Goal: Find specific page/section: Find specific page/section

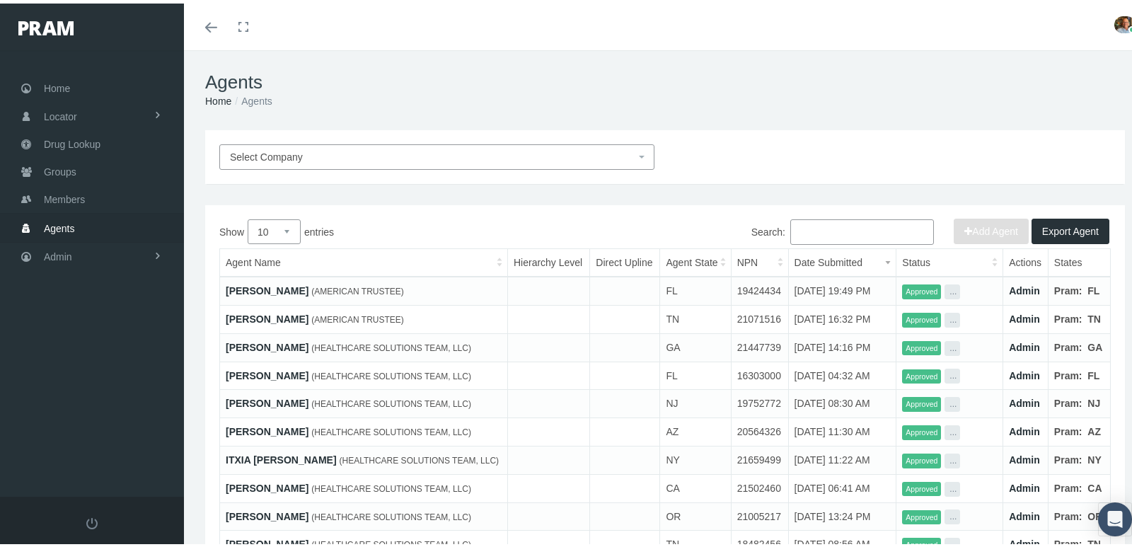
click at [816, 230] on input "Search:" at bounding box center [862, 228] width 144 height 25
paste input "[PERSON_NAME]"
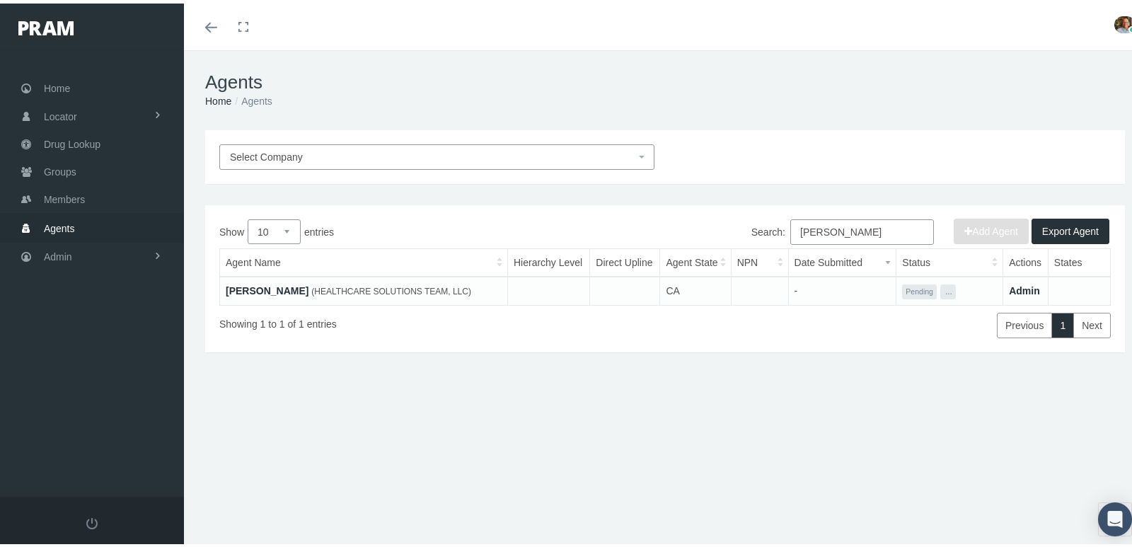
type input "[PERSON_NAME]"
click at [308, 283] on link "[PERSON_NAME]" at bounding box center [267, 287] width 83 height 11
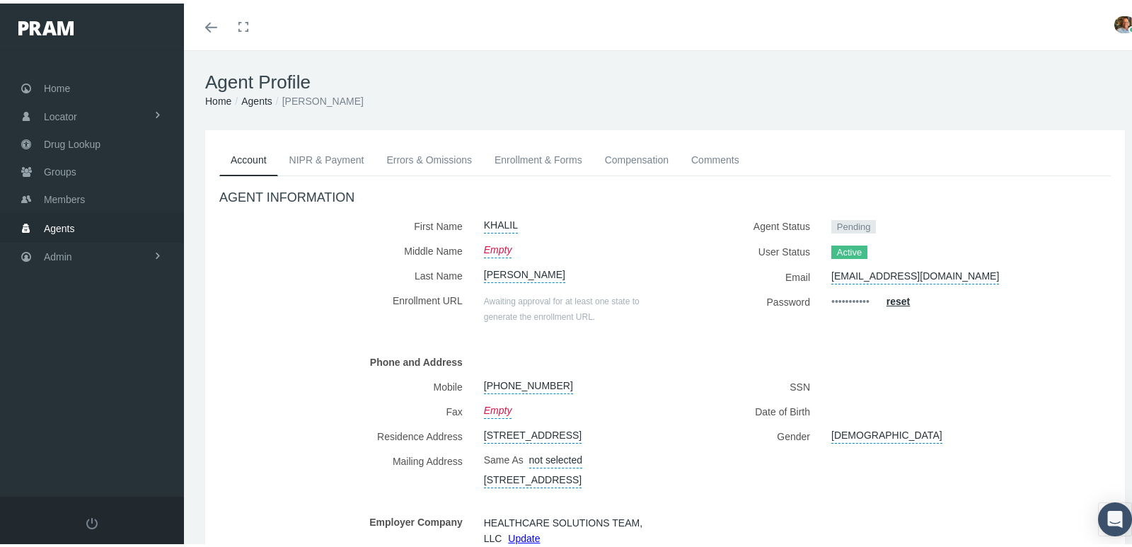
click at [511, 159] on link "Enrollment & Forms" at bounding box center [538, 156] width 110 height 31
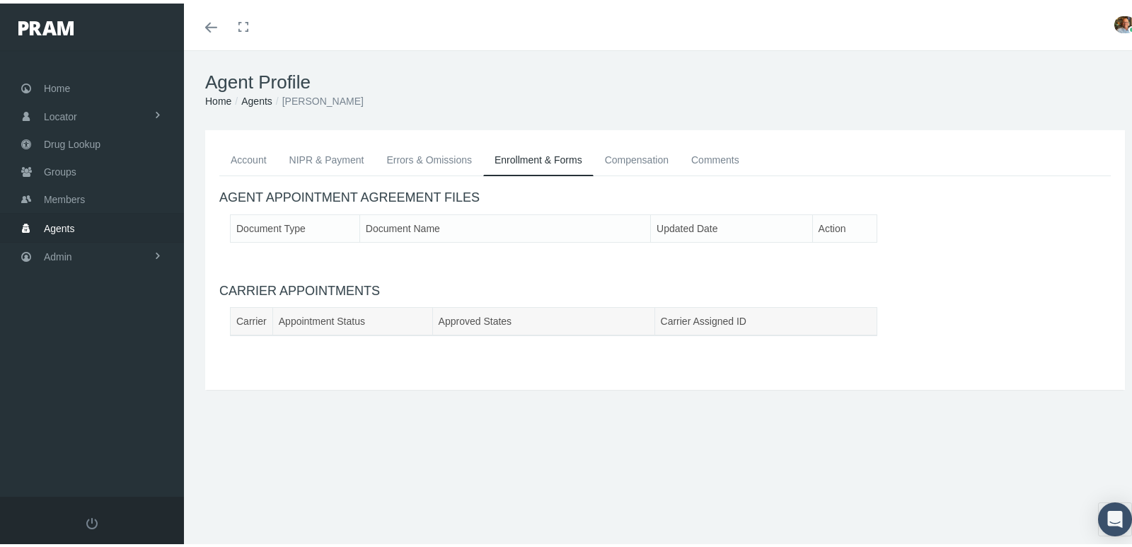
click at [444, 159] on link "Errors & Omissions" at bounding box center [429, 156] width 108 height 31
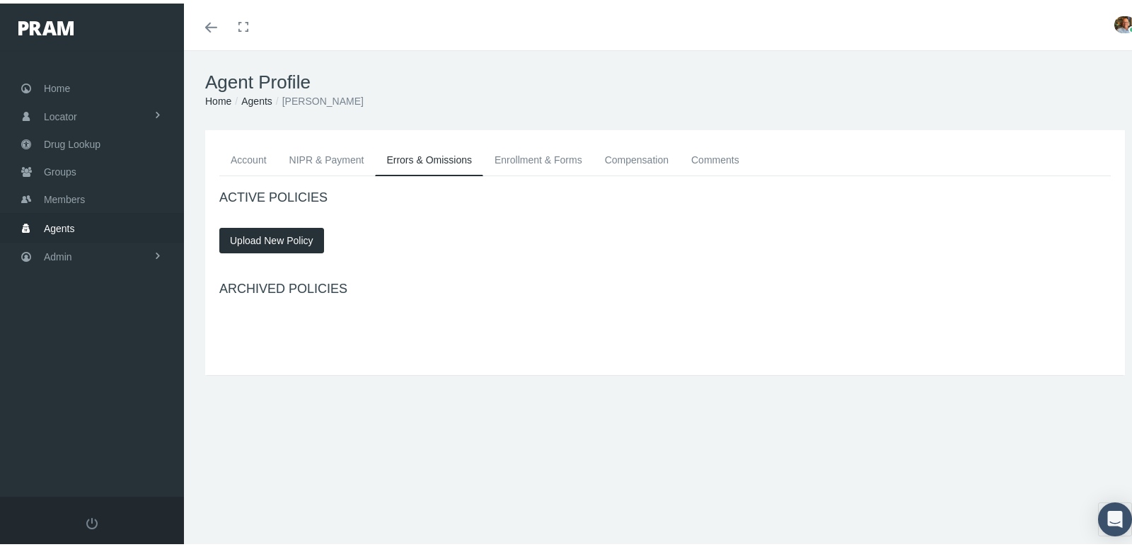
click at [340, 158] on link "NIPR & Payment" at bounding box center [327, 156] width 98 height 31
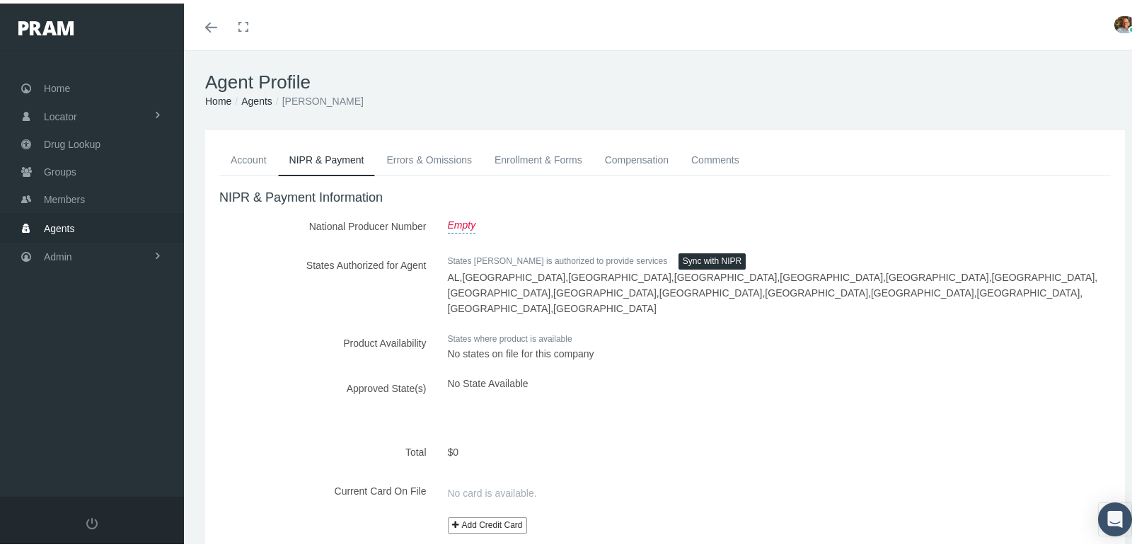
click at [518, 159] on link "Enrollment & Forms" at bounding box center [538, 156] width 110 height 31
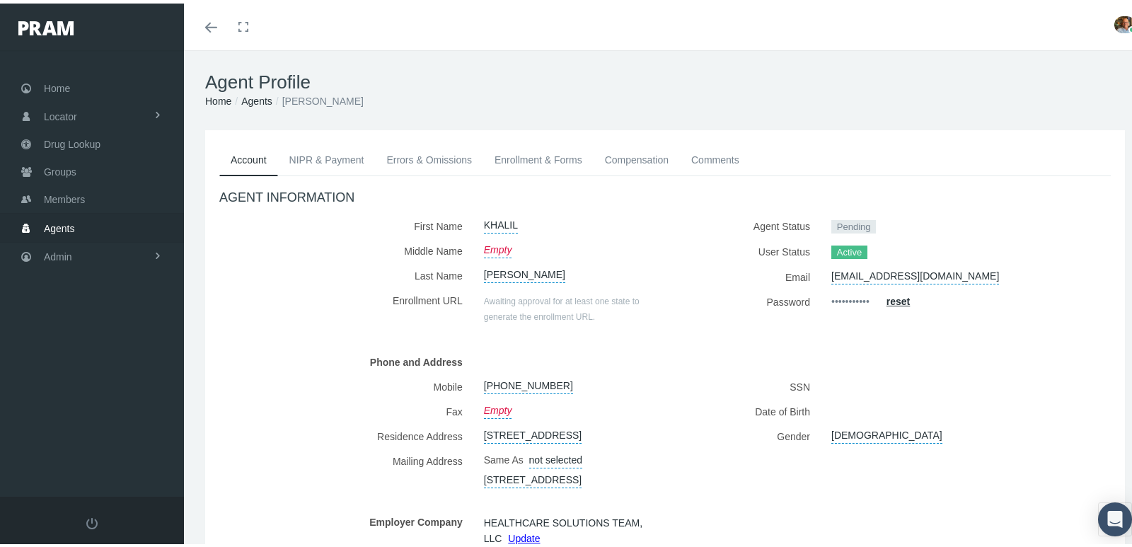
click at [538, 151] on link "Enrollment & Forms" at bounding box center [538, 156] width 110 height 31
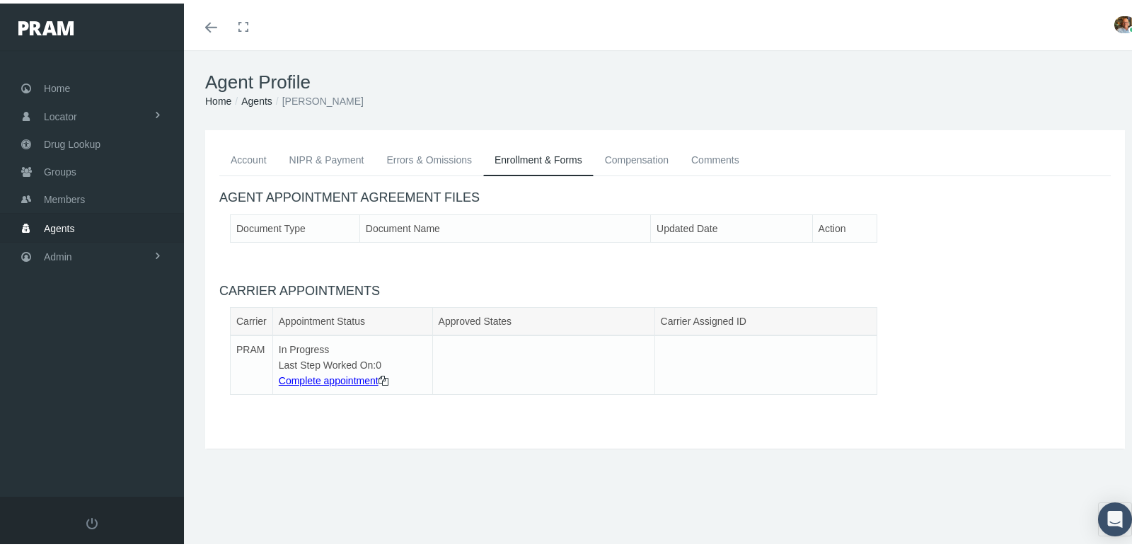
click at [259, 155] on link "Account" at bounding box center [248, 156] width 59 height 31
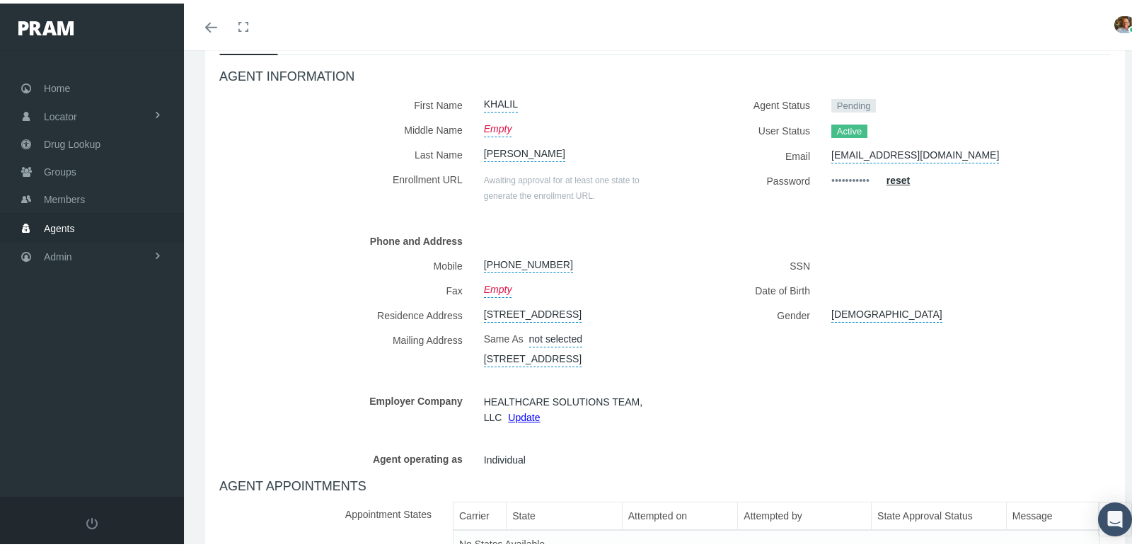
scroll to position [94, 0]
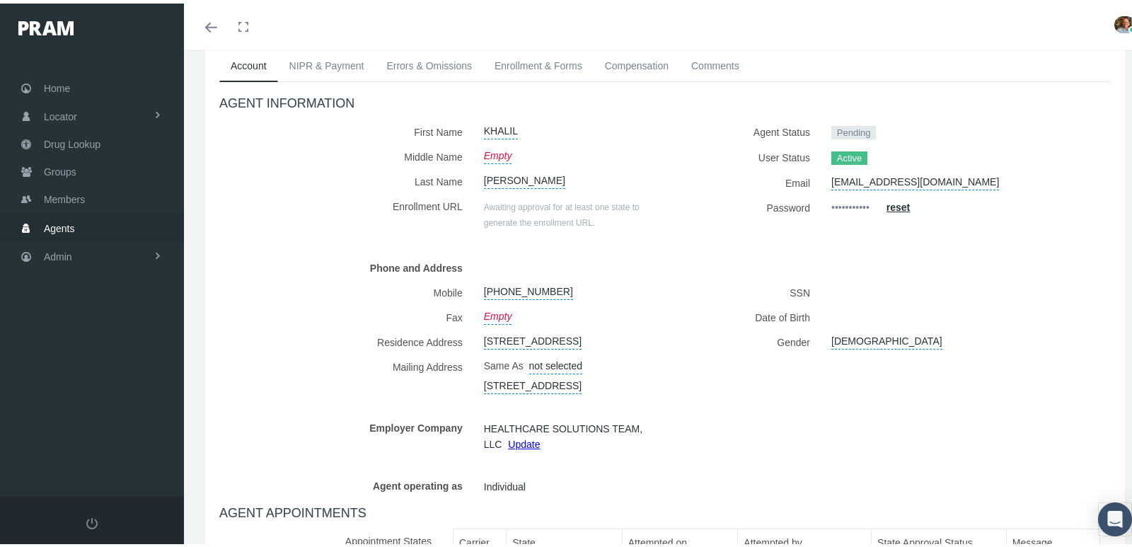
click at [693, 66] on link "Comments" at bounding box center [715, 62] width 71 height 31
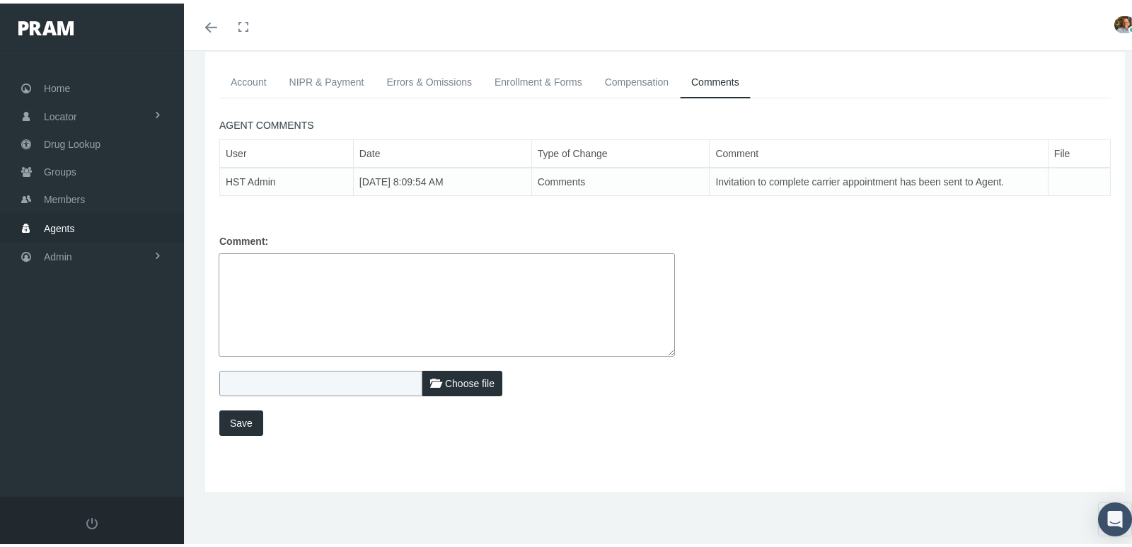
scroll to position [76, 0]
click at [268, 84] on link "Account" at bounding box center [248, 79] width 59 height 31
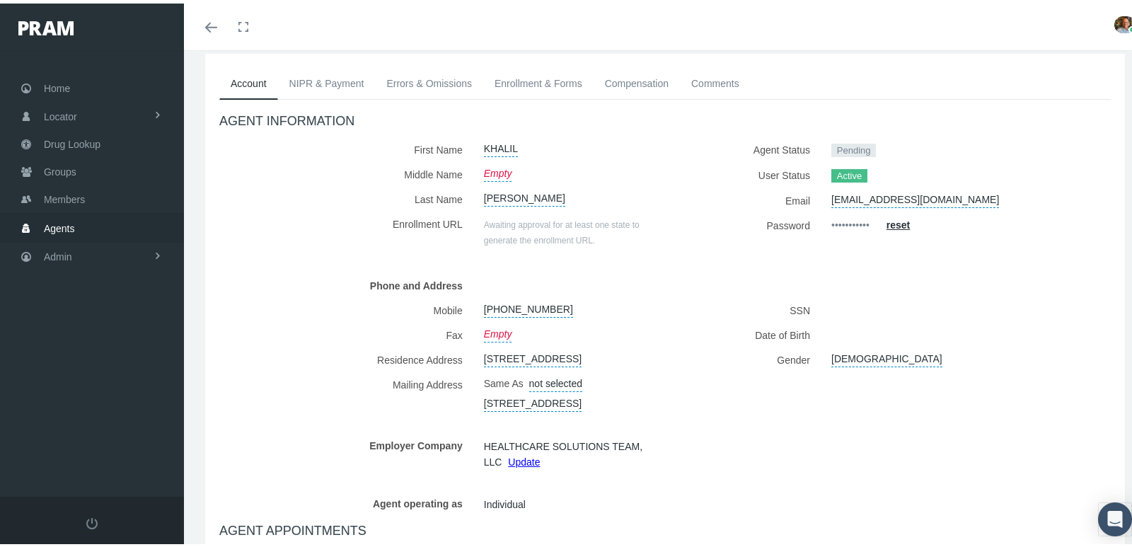
click at [513, 142] on link "KHALIL" at bounding box center [501, 144] width 34 height 20
drag, startPoint x: 548, startPoint y: 145, endPoint x: 454, endPoint y: 139, distance: 94.3
click at [454, 139] on div "First Name KHALIL KHALIL" at bounding box center [436, 146] width 435 height 25
click at [677, 146] on button "button" at bounding box center [685, 145] width 27 height 23
click at [519, 194] on link "CARROLL-GILMORE" at bounding box center [524, 193] width 81 height 20
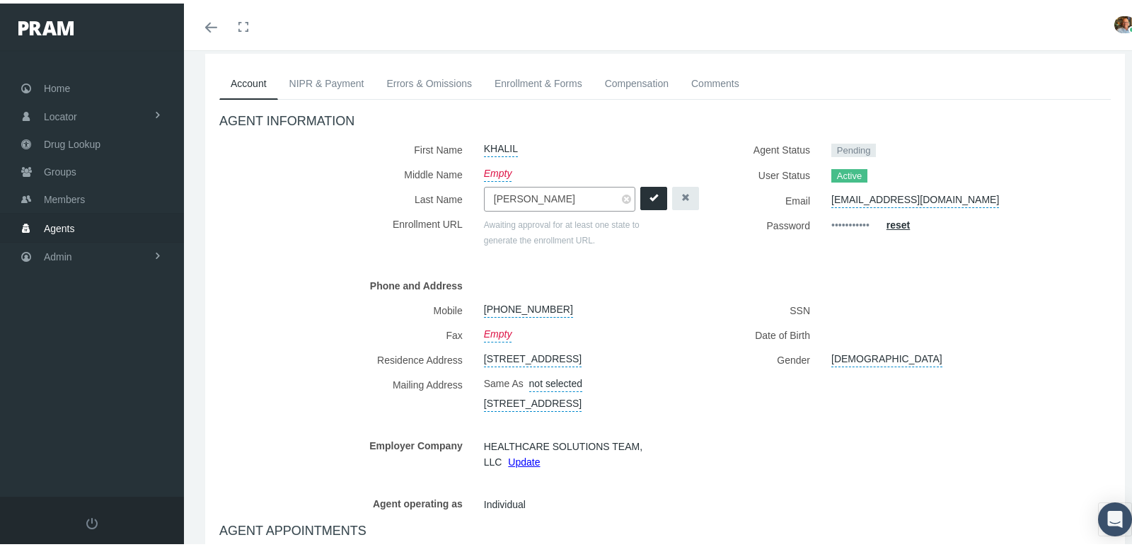
drag, startPoint x: 587, startPoint y: 198, endPoint x: 480, endPoint y: 198, distance: 106.8
click at [484, 198] on input "CARROLL-GILMORE" at bounding box center [559, 195] width 151 height 25
click at [683, 197] on button "button" at bounding box center [685, 194] width 27 height 23
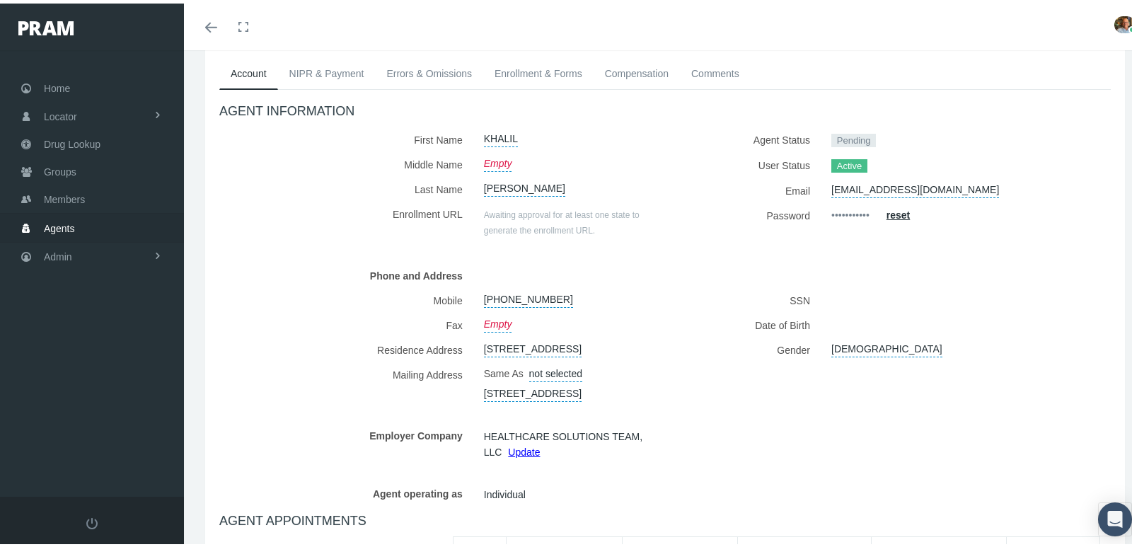
scroll to position [0, 0]
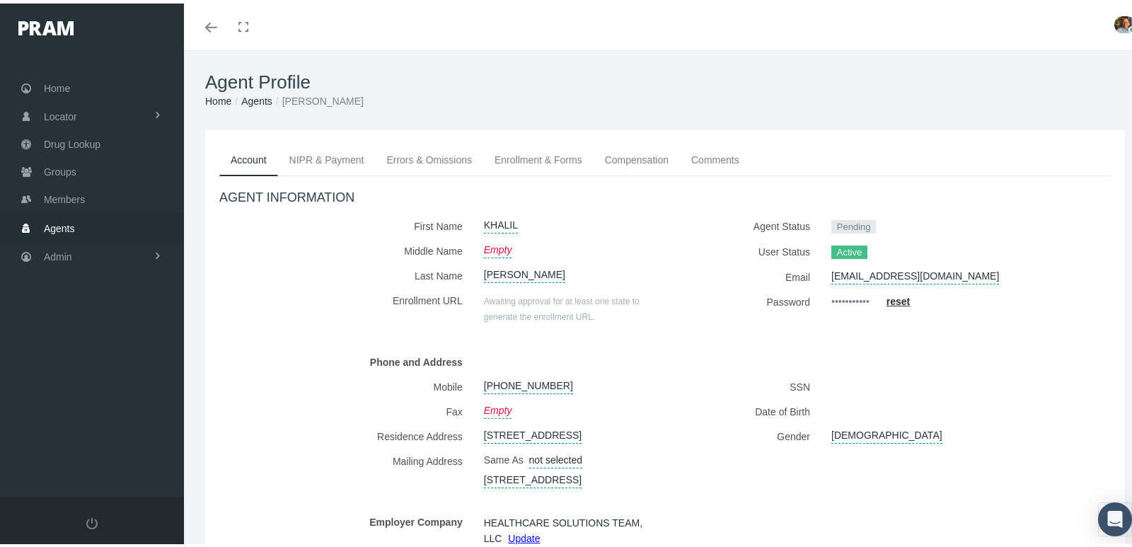
click at [266, 96] on link "Agents" at bounding box center [256, 97] width 31 height 11
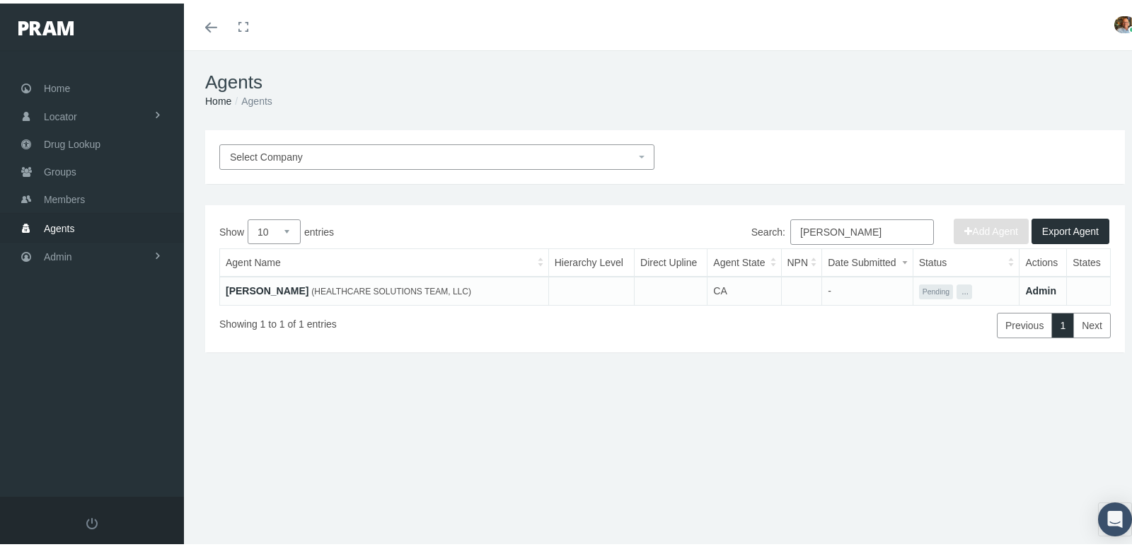
drag, startPoint x: 785, startPoint y: 230, endPoint x: 884, endPoint y: 223, distance: 99.3
click at [884, 223] on input "[PERSON_NAME]" at bounding box center [862, 228] width 144 height 25
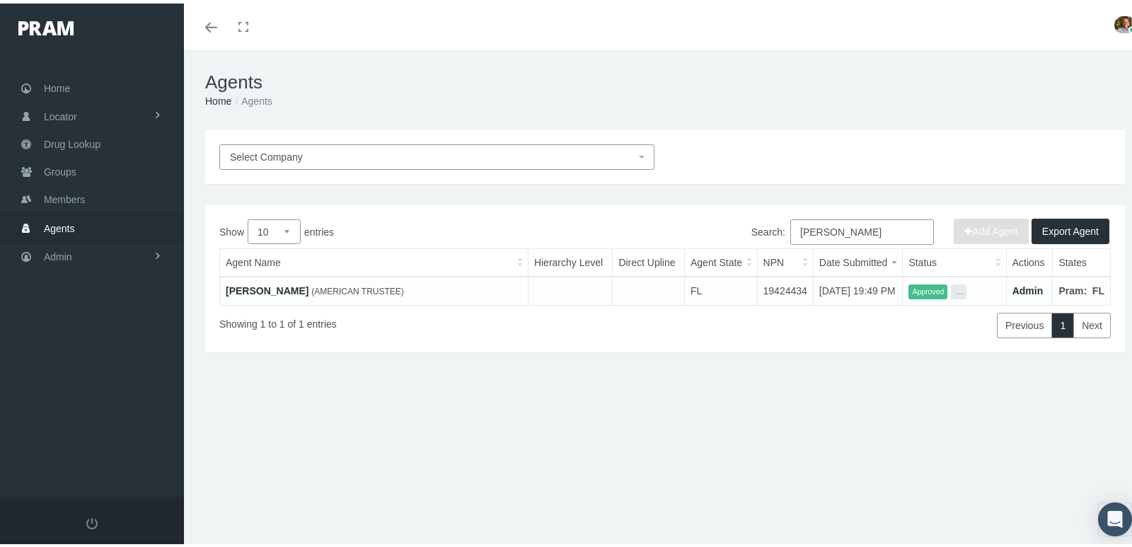
type input "JON Goodwin"
click at [283, 282] on link "[PERSON_NAME]" at bounding box center [267, 287] width 83 height 11
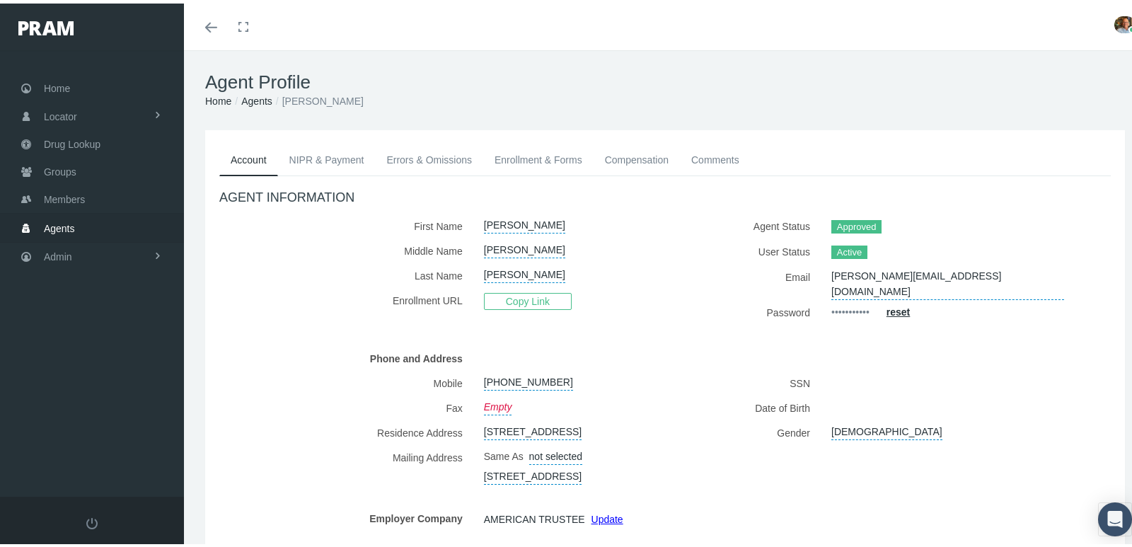
click at [536, 151] on link "Enrollment & Forms" at bounding box center [538, 156] width 110 height 31
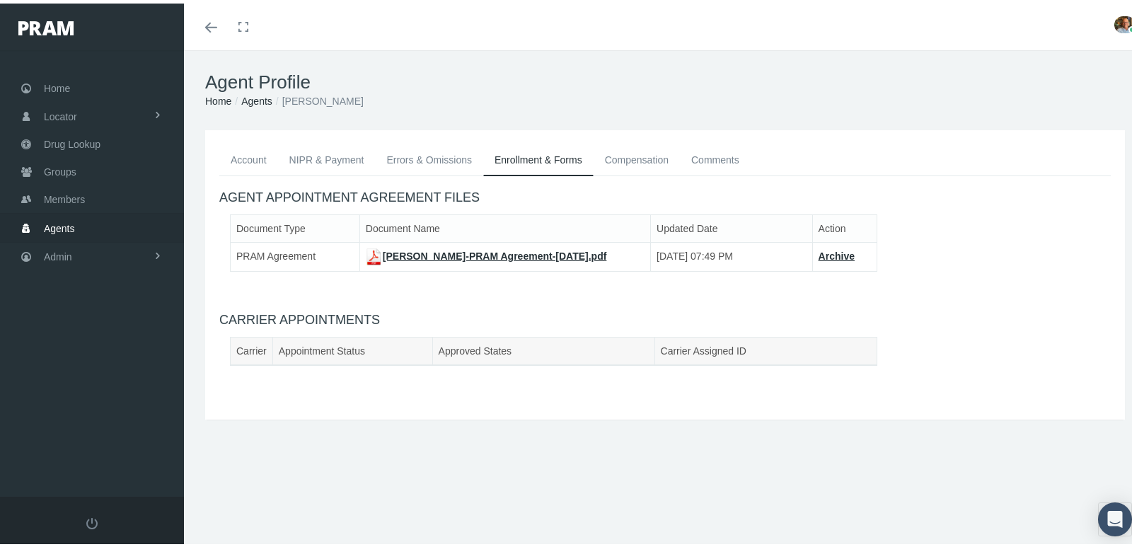
click at [703, 162] on link "Comments" at bounding box center [715, 156] width 71 height 31
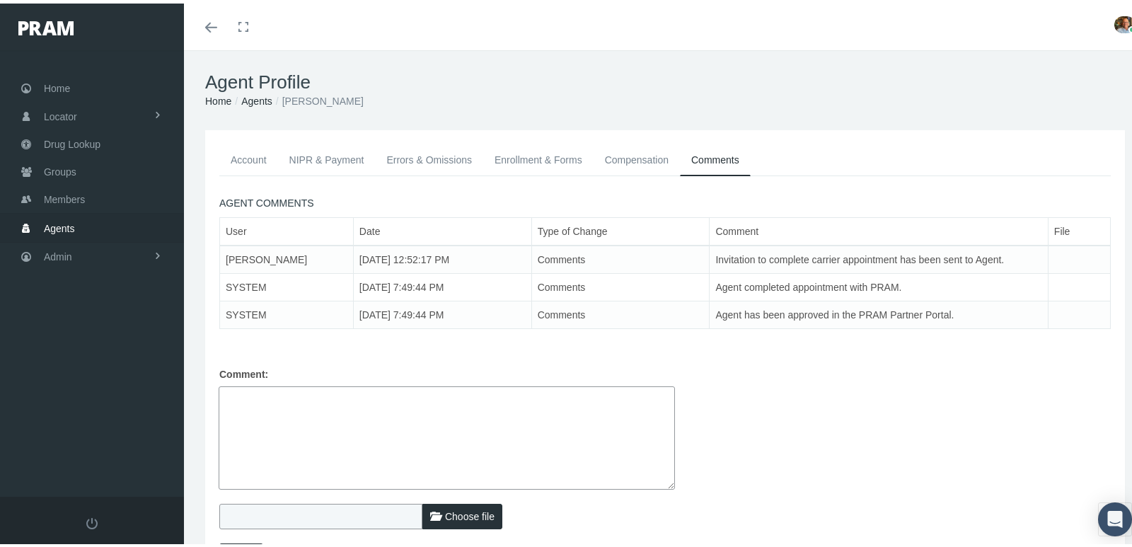
click at [541, 159] on link "Enrollment & Forms" at bounding box center [538, 156] width 110 height 31
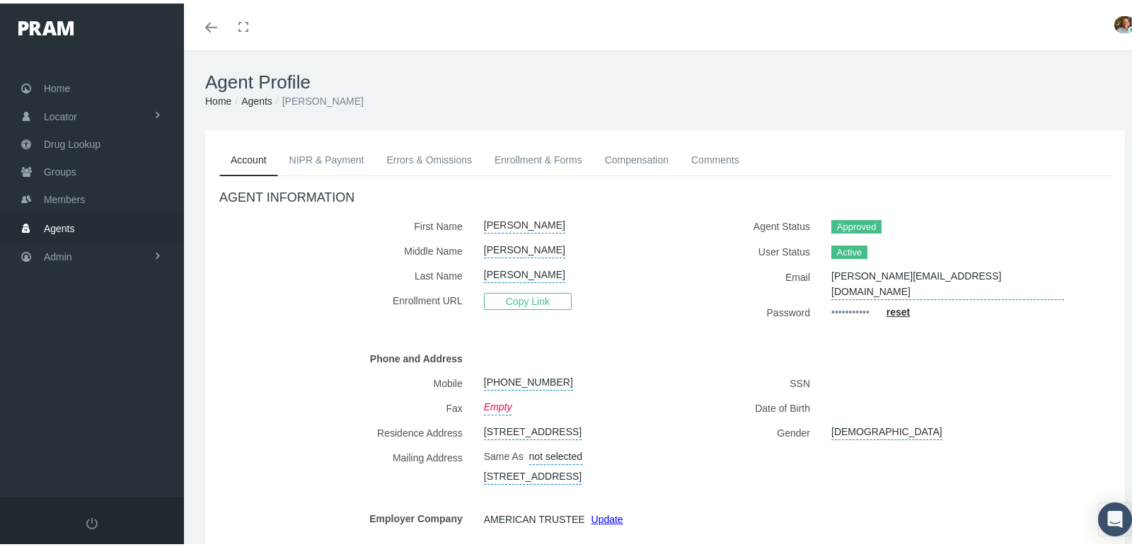
click at [514, 164] on link "Enrollment & Forms" at bounding box center [538, 156] width 110 height 31
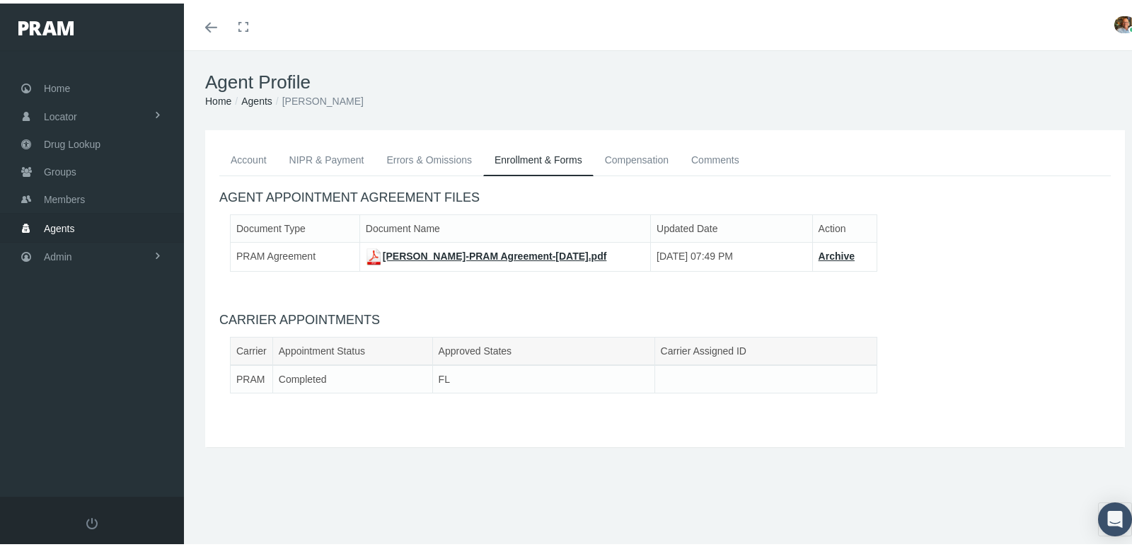
click at [262, 151] on link "Account" at bounding box center [248, 156] width 59 height 31
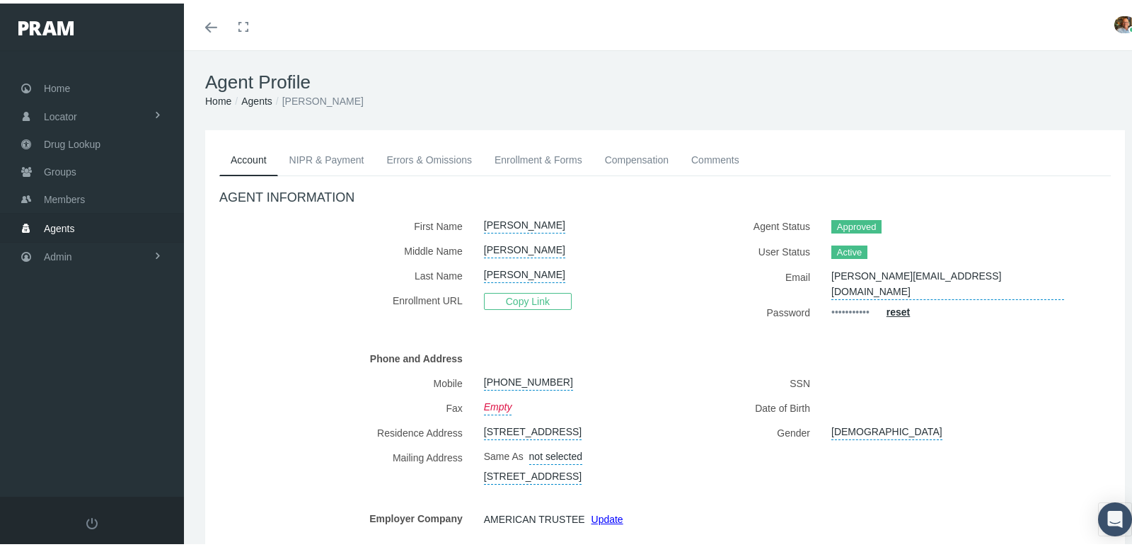
click at [504, 158] on link "Enrollment & Forms" at bounding box center [538, 156] width 110 height 31
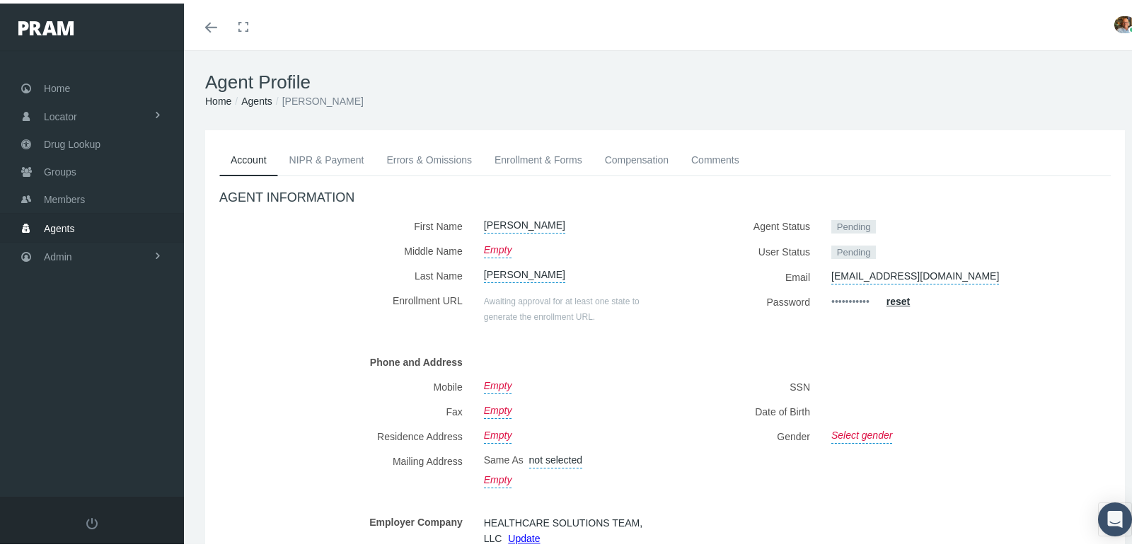
click at [529, 145] on link "Enrollment & Forms" at bounding box center [538, 156] width 110 height 31
click at [548, 154] on link "Enrollment & Forms" at bounding box center [538, 156] width 110 height 31
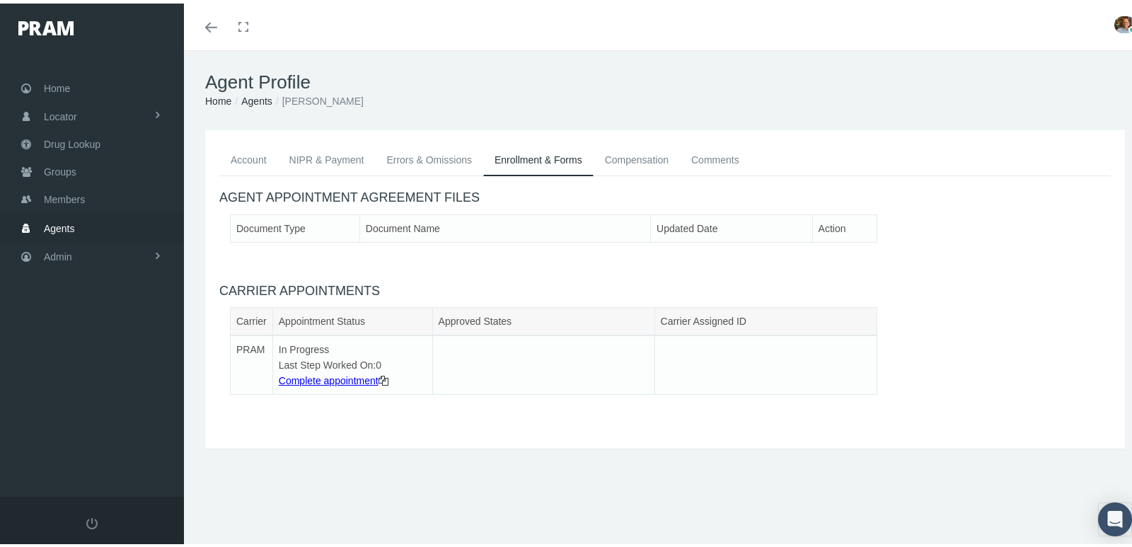
click at [253, 153] on link "Account" at bounding box center [248, 156] width 59 height 31
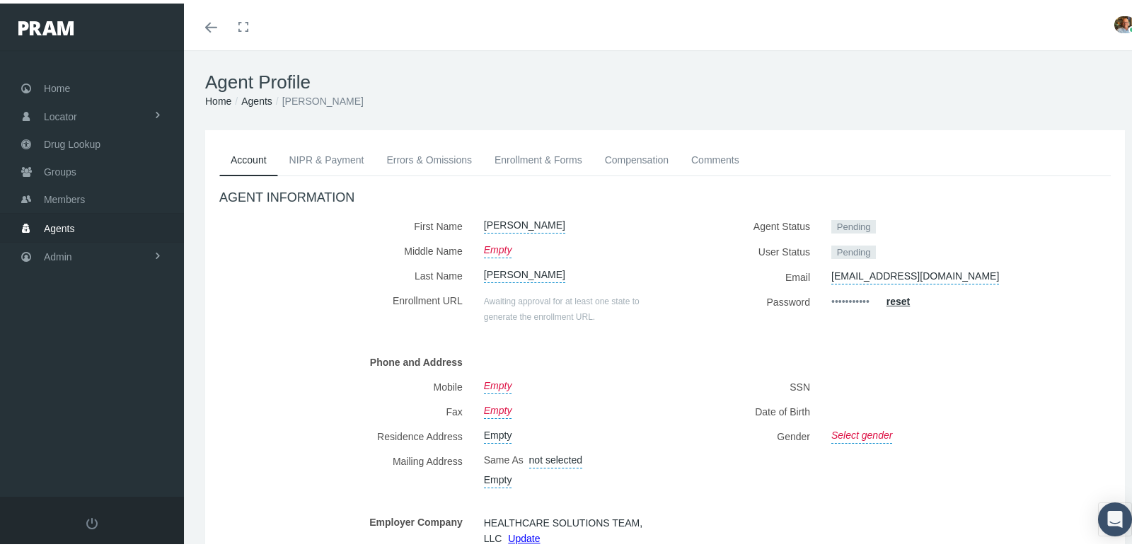
click at [504, 146] on link "Enrollment & Forms" at bounding box center [538, 156] width 110 height 31
